Goal: Check status

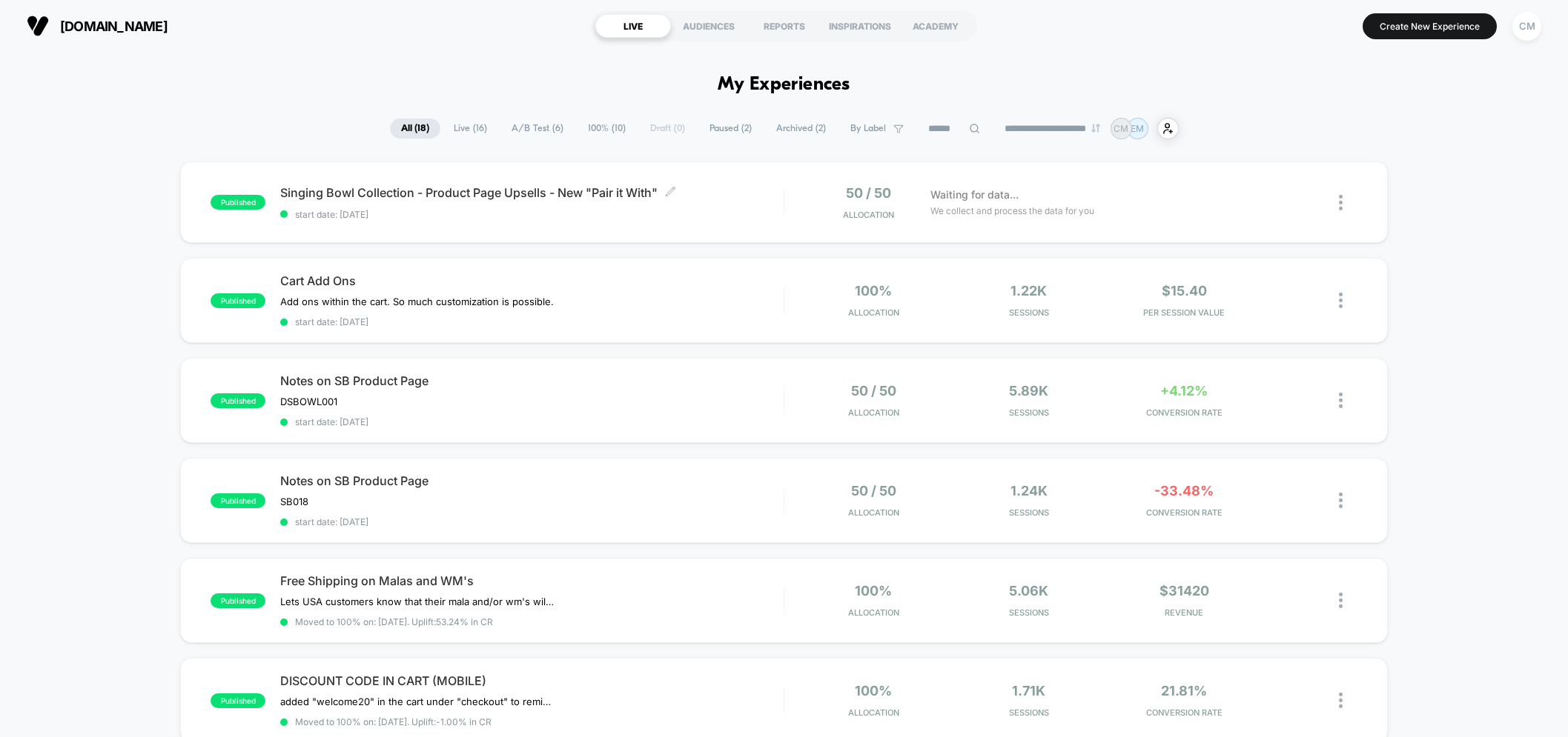
click at [679, 212] on span "start date: [DATE]" at bounding box center [532, 215] width 503 height 11
click at [516, 127] on span "A/B Test ( 6 )" at bounding box center [537, 129] width 74 height 20
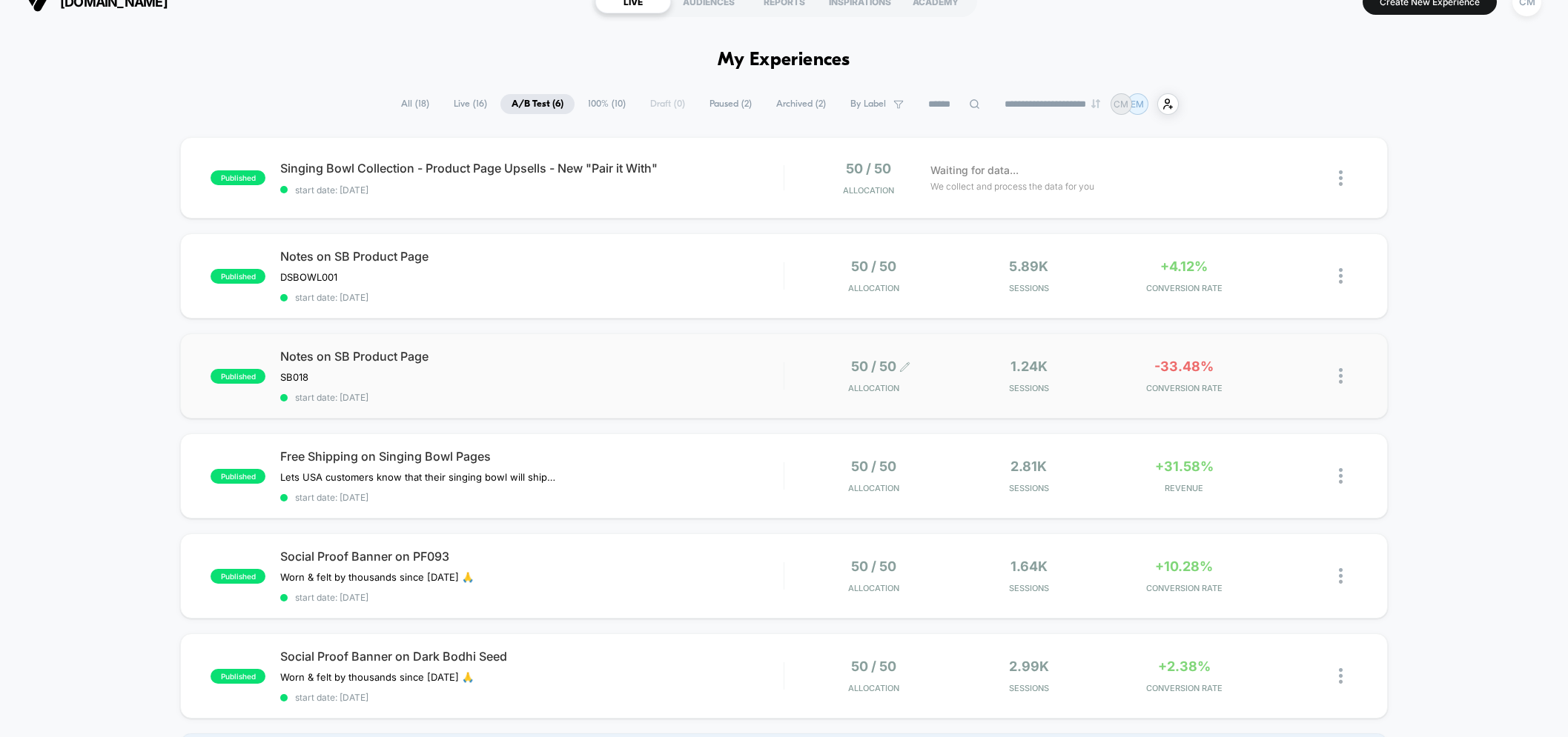
scroll to position [27, 0]
click at [404, 100] on span "All ( 18 )" at bounding box center [414, 102] width 50 height 20
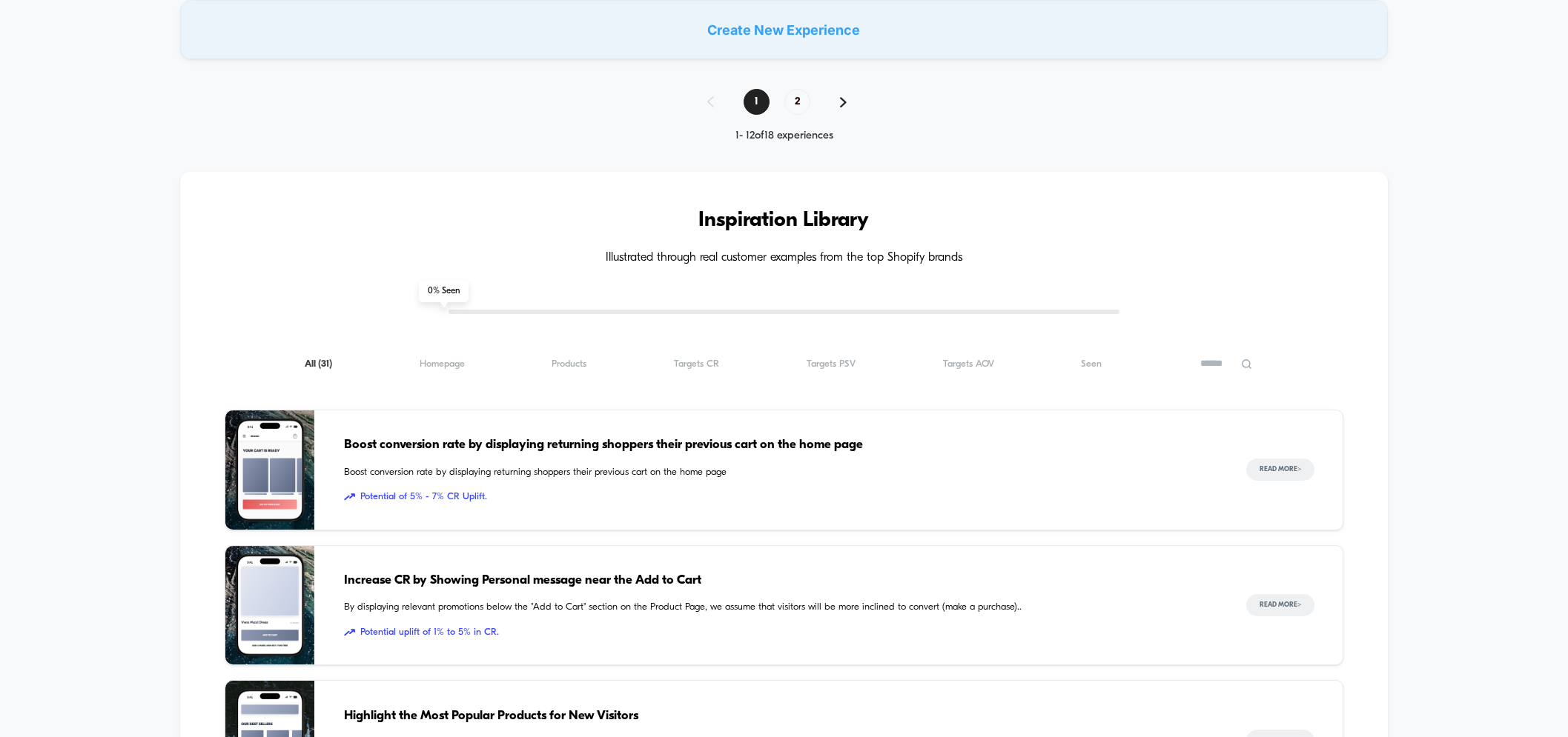
scroll to position [1149, 0]
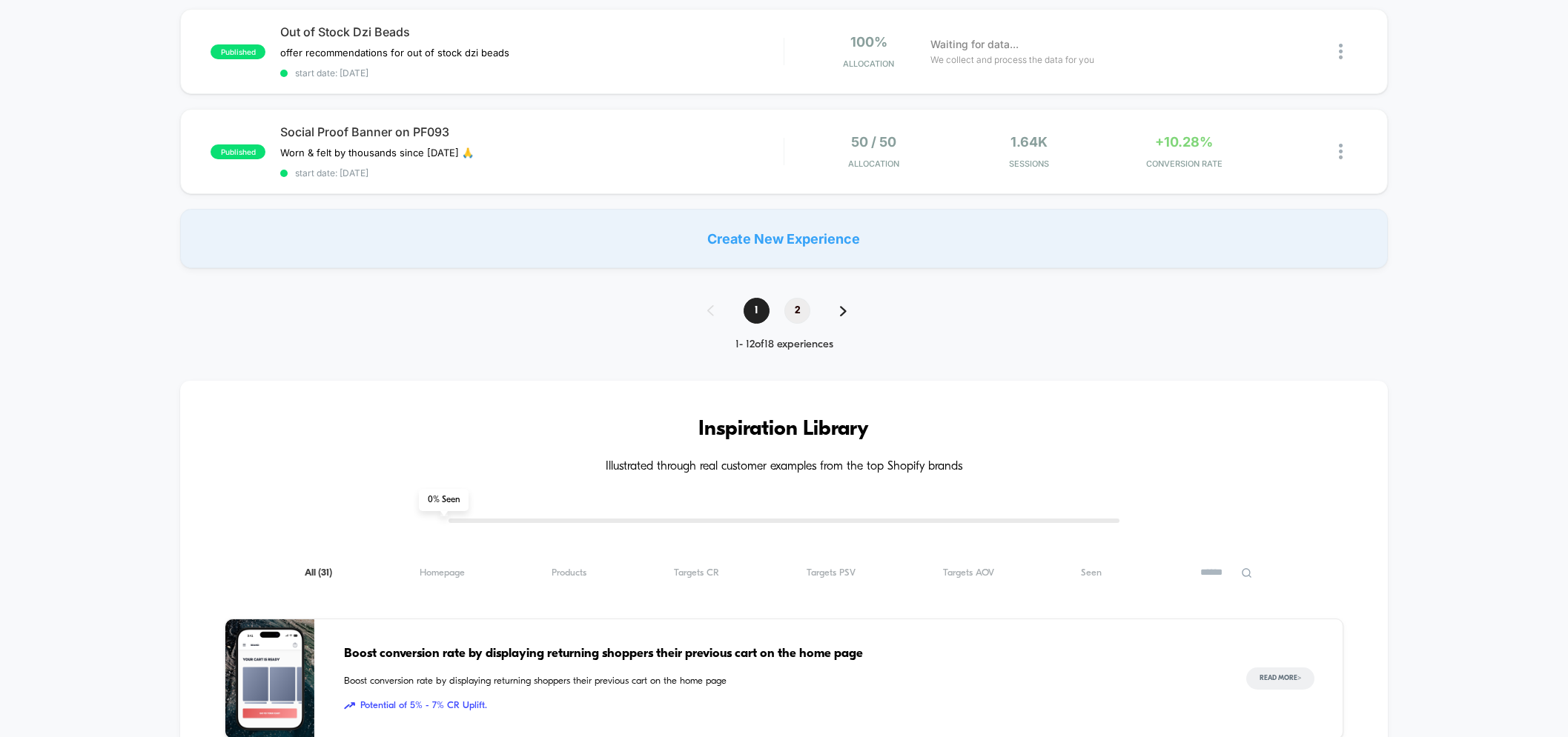
click at [796, 298] on span "2" at bounding box center [797, 311] width 26 height 26
